Goal: Task Accomplishment & Management: Complete application form

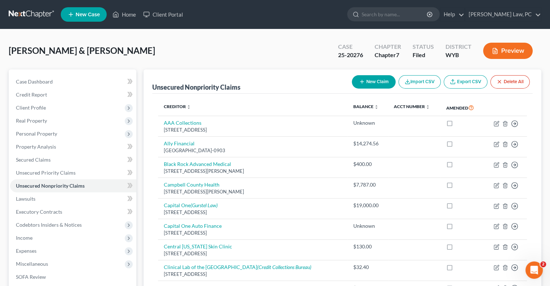
click at [373, 80] on button "New Claim" at bounding box center [374, 81] width 44 height 13
select select "2"
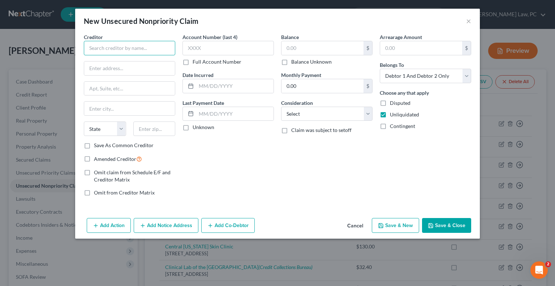
click at [112, 47] on input "text" at bounding box center [129, 48] width 91 height 14
type input "Casper Medical Imaging"
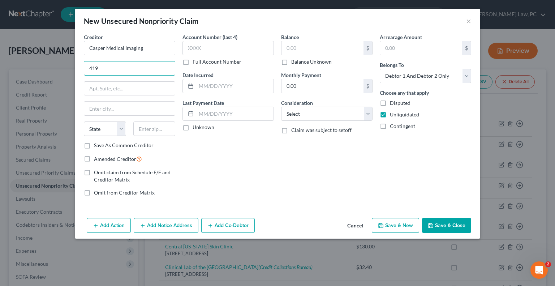
type input "[STREET_ADDRESS][PERSON_NAME][US_STATE]"
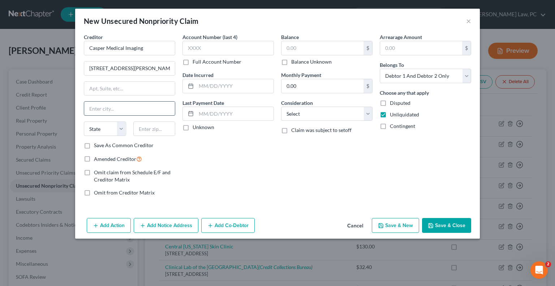
click at [101, 106] on input "text" at bounding box center [129, 109] width 91 height 14
type input "Casper"
select select "53"
type input "82601"
click at [322, 47] on input "text" at bounding box center [322, 48] width 82 height 14
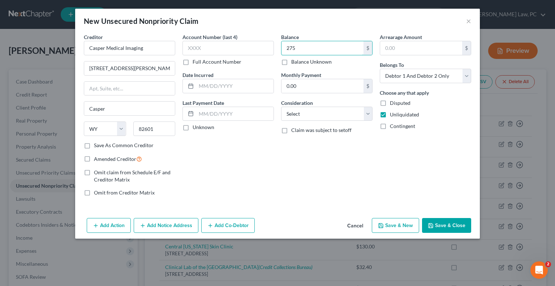
type input "275"
click at [395, 231] on button "Save & New" at bounding box center [395, 225] width 47 height 15
select select "2"
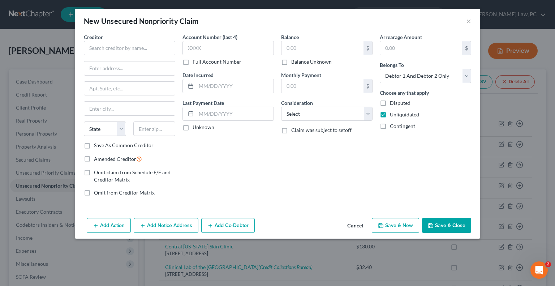
type input "275.00"
click at [357, 220] on button "Cancel" at bounding box center [354, 226] width 27 height 14
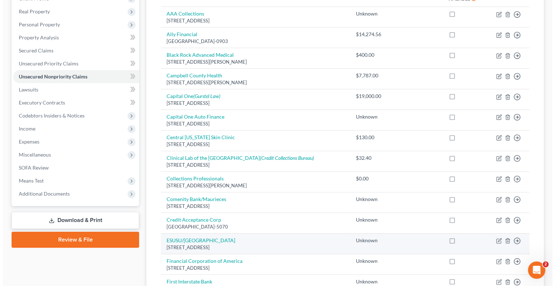
scroll to position [108, 0]
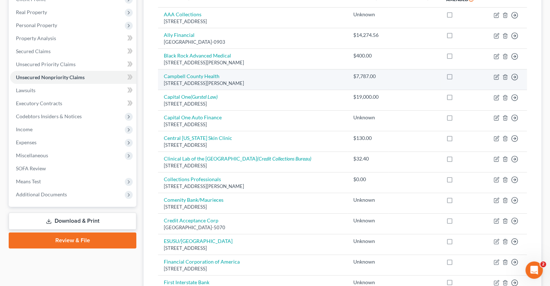
click at [182, 80] on div "[STREET_ADDRESS][PERSON_NAME]" at bounding box center [253, 83] width 178 height 7
click at [182, 76] on link "Campbell County Health" at bounding box center [192, 76] width 56 height 6
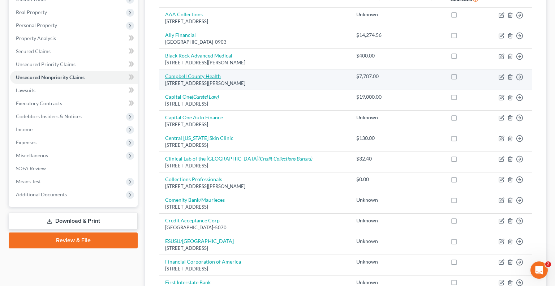
select select "53"
select select "2"
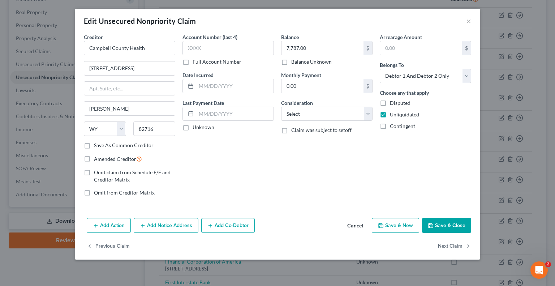
click at [173, 227] on button "Add Notice Address" at bounding box center [166, 225] width 65 height 15
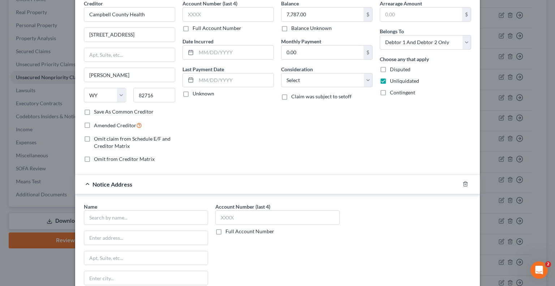
scroll to position [36, 0]
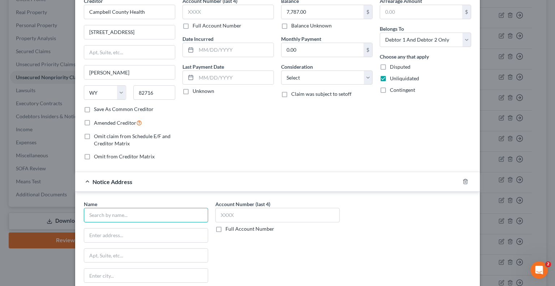
click at [146, 213] on input "text" at bounding box center [146, 215] width 124 height 14
type input "[PERSON_NAME] Financial"
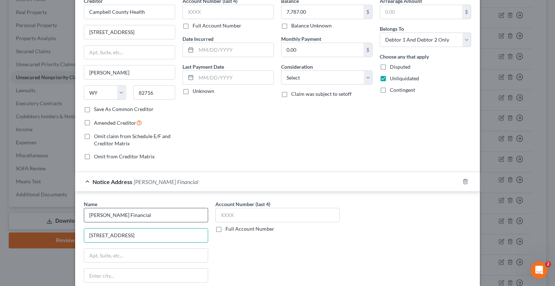
type input "[STREET_ADDRESS]"
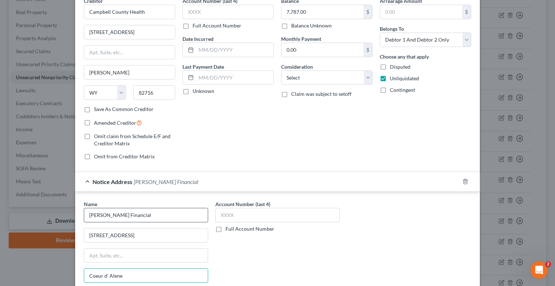
type input "Coeur d' Alene"
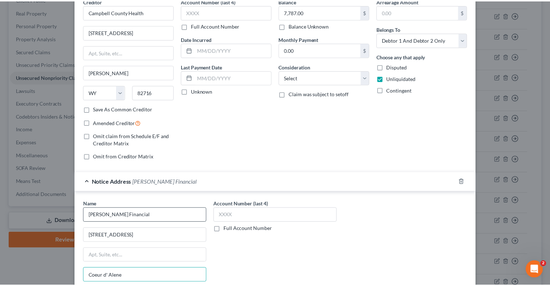
scroll to position [136, 0]
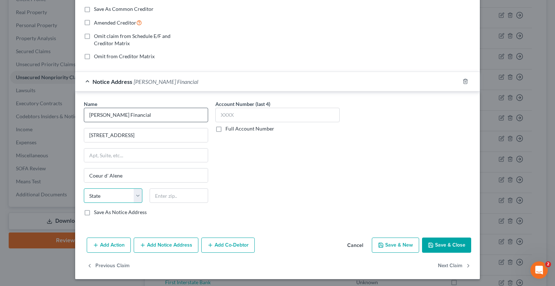
select select "13"
type input "83814"
click at [432, 242] on button "Save & Close" at bounding box center [446, 244] width 49 height 15
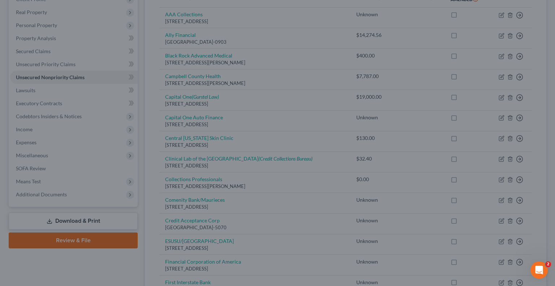
type input "Coeur D Alene"
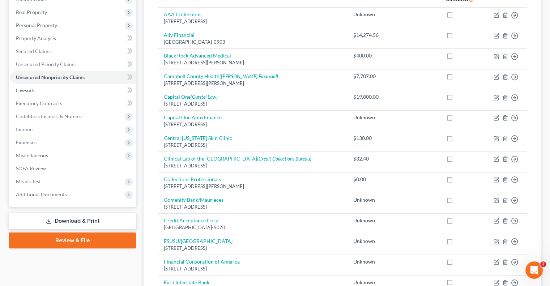
click at [67, 219] on link "Download & Print" at bounding box center [73, 220] width 128 height 17
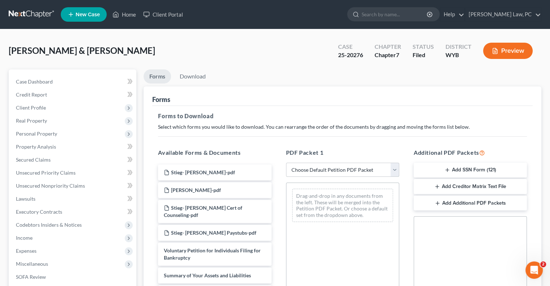
click at [340, 172] on select "Choose Default Petition PDF Packet Complete Bankruptcy Petition (all forms and …" at bounding box center [342, 170] width 113 height 14
click at [296, 102] on div "Forms" at bounding box center [342, 96] width 380 height 20
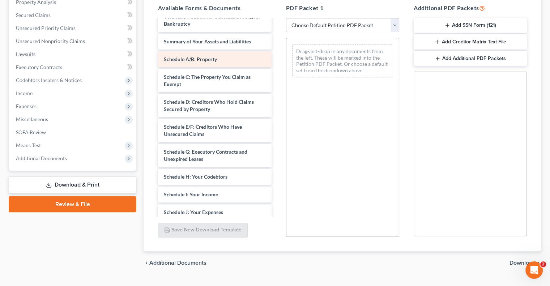
scroll to position [108, 0]
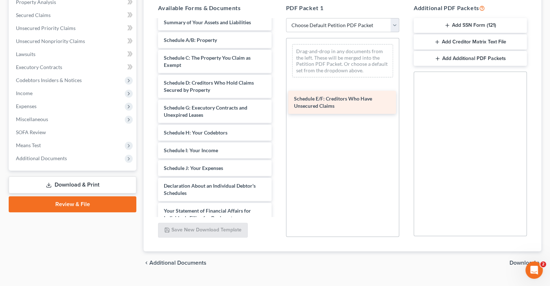
drag, startPoint x: 199, startPoint y: 104, endPoint x: 330, endPoint y: 103, distance: 130.1
click at [277, 103] on div "Schedule E/F: Creditors Who Have Unsecured Claims Stieg- [PERSON_NAME]-pdf [PER…" at bounding box center [214, 132] width 125 height 442
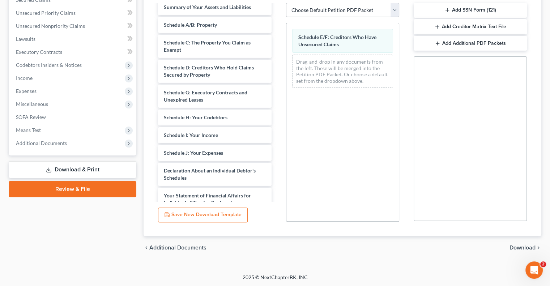
click at [510, 247] on span "Download" at bounding box center [522, 248] width 26 height 6
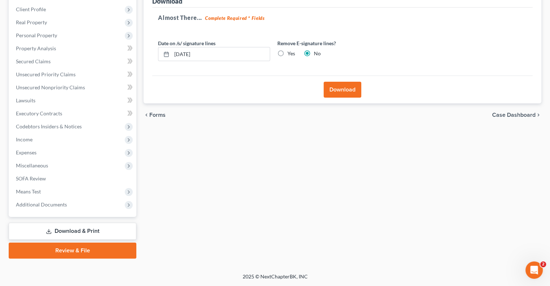
scroll to position [98, 0]
click at [287, 53] on label "Yes" at bounding box center [291, 54] width 8 height 7
click at [290, 53] on input "Yes" at bounding box center [292, 53] width 5 height 5
radio input "true"
radio input "false"
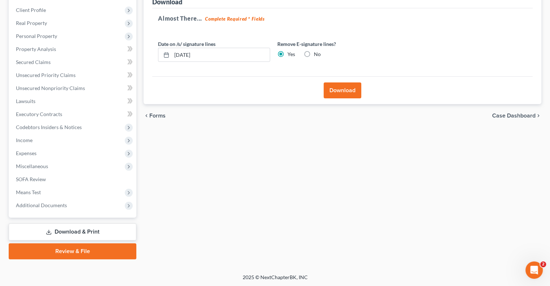
click at [337, 92] on button "Download" at bounding box center [342, 90] width 38 height 16
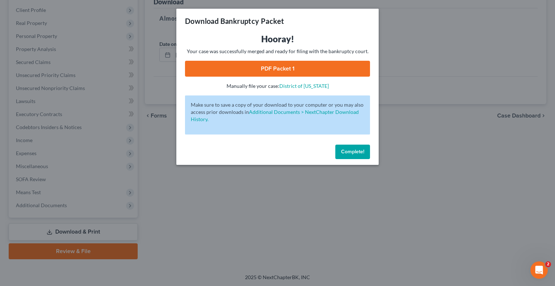
click at [291, 70] on link "PDF Packet 1" at bounding box center [277, 69] width 185 height 16
click at [347, 154] on span "Complete!" at bounding box center [352, 152] width 23 height 6
